Goal: Use online tool/utility

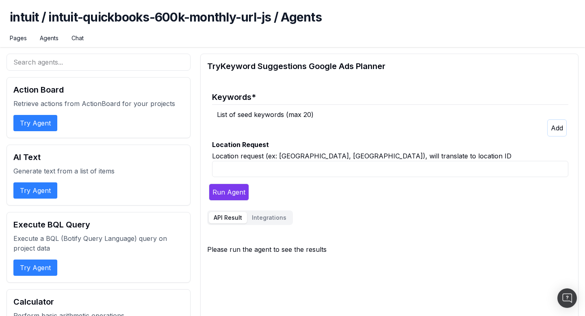
click at [45, 125] on button "Try Agent" at bounding box center [35, 123] width 44 height 16
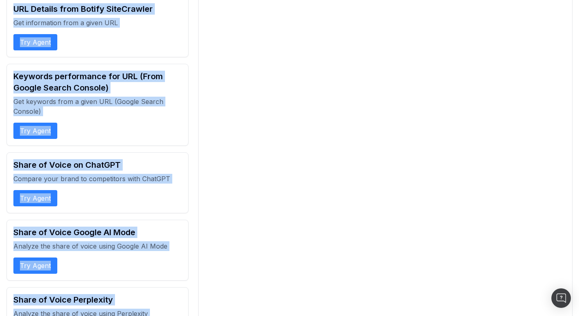
scroll to position [3256, 0]
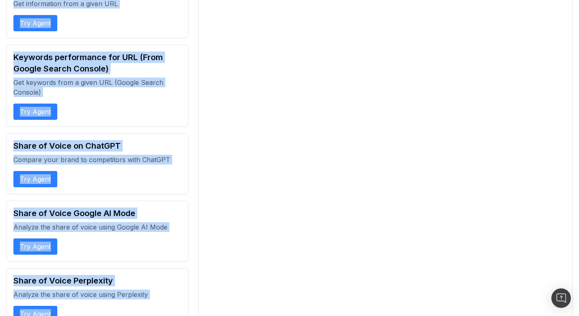
drag, startPoint x: 7, startPoint y: 56, endPoint x: 57, endPoint y: 316, distance: 264.3
copy div "Action Board Retrieve actions from ActionBoard for your projects Try Agent AI T…"
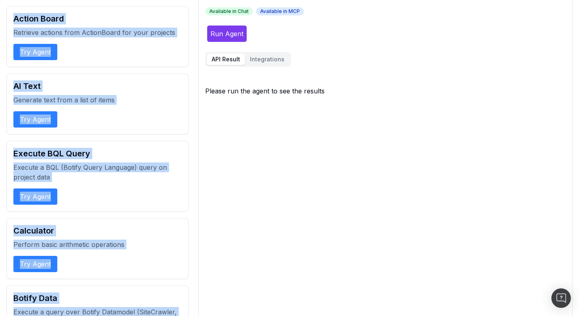
scroll to position [0, 0]
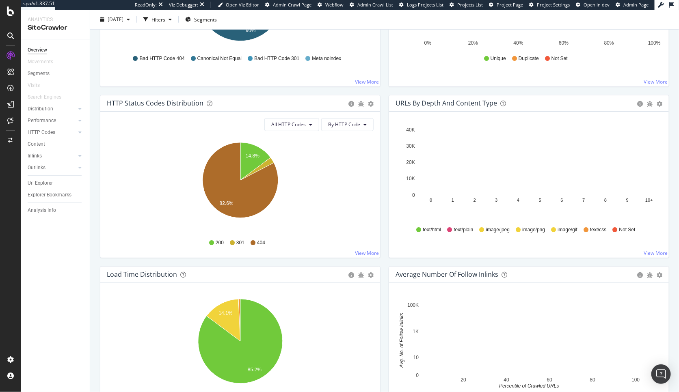
scroll to position [391, 0]
